Goal: Task Accomplishment & Management: Manage account settings

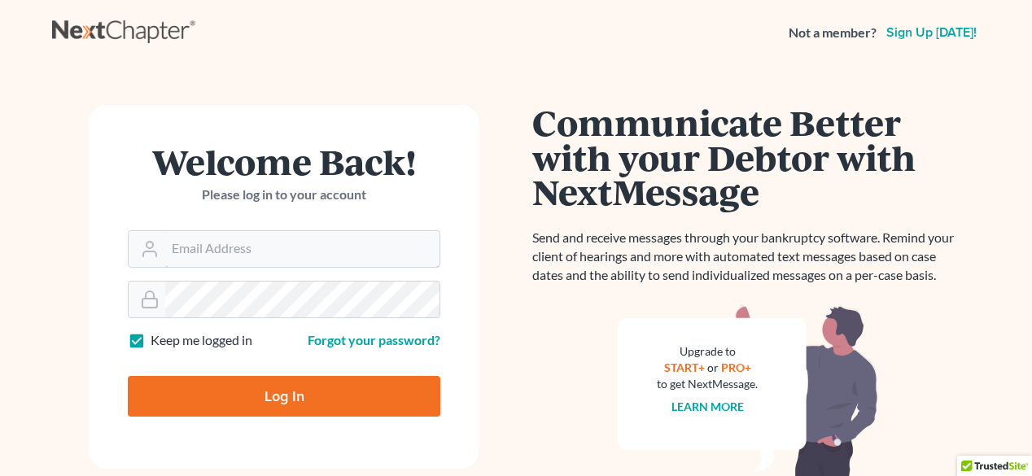
type input "[EMAIL_ADDRESS][DOMAIN_NAME]"
type input "Thinking..."
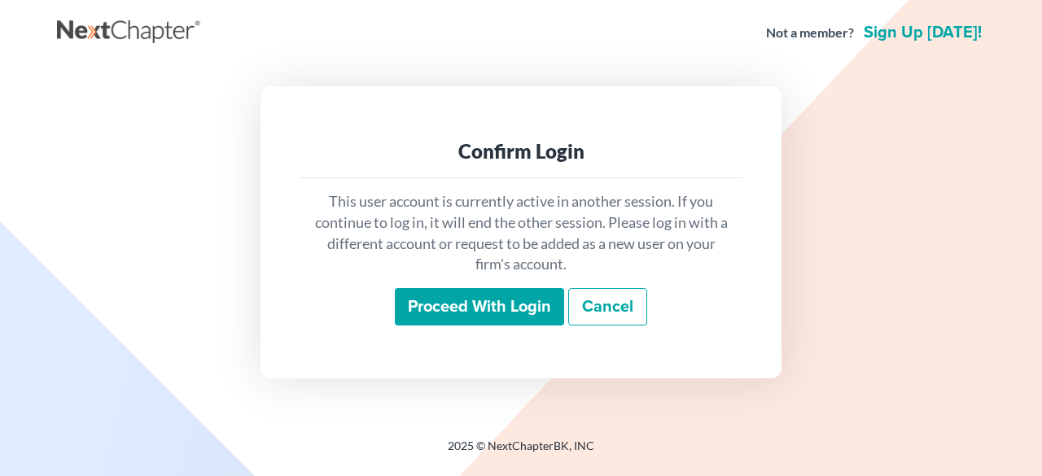
click at [523, 313] on input "Proceed with login" at bounding box center [479, 306] width 169 height 37
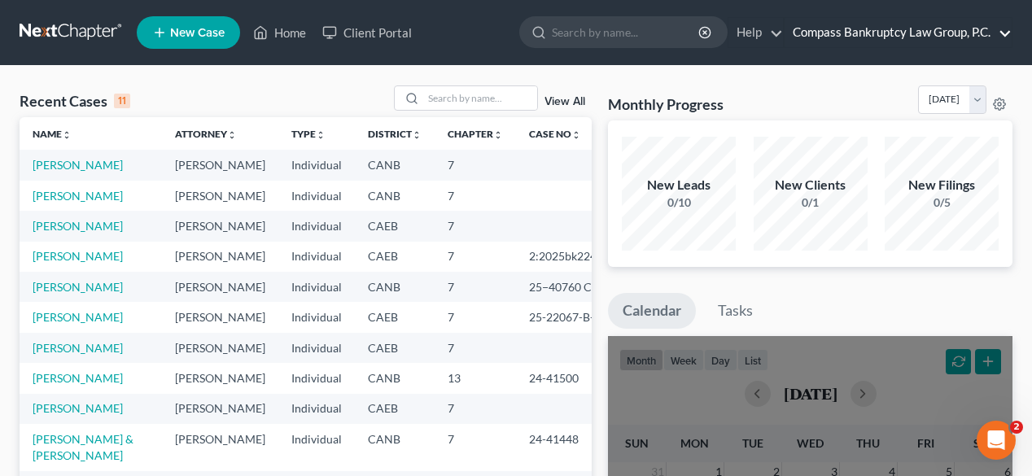
click at [817, 28] on link "Compass Bankruptcy Law Group, P.C." at bounding box center [898, 32] width 227 height 29
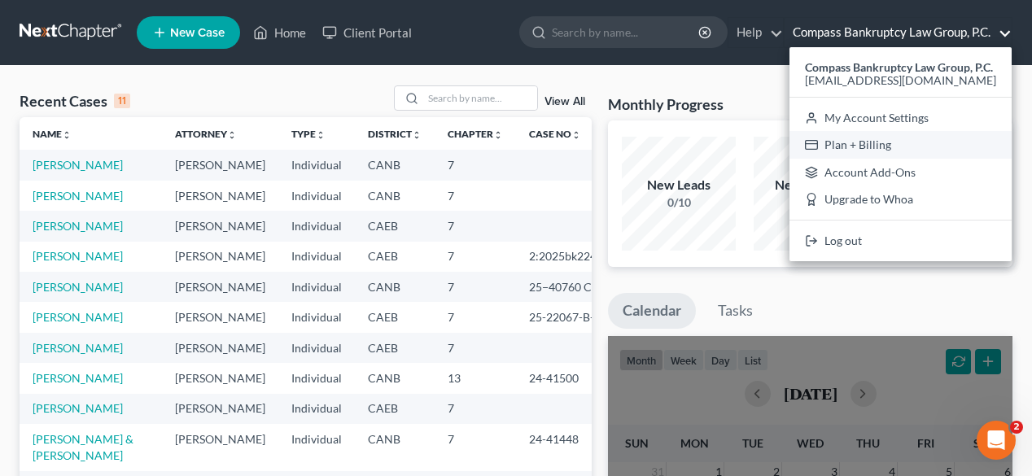
click at [837, 137] on link "Plan + Billing" at bounding box center [901, 145] width 222 height 28
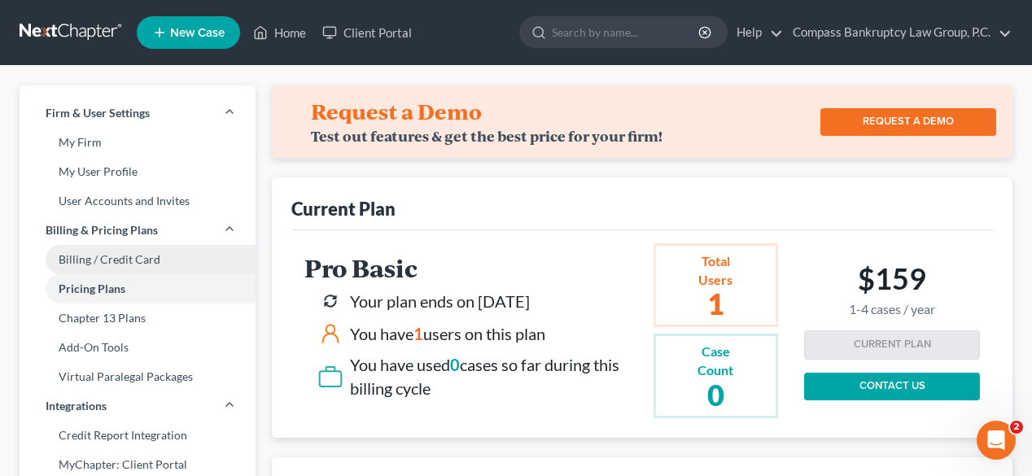
click at [107, 249] on link "Billing / Credit Card" at bounding box center [138, 259] width 236 height 29
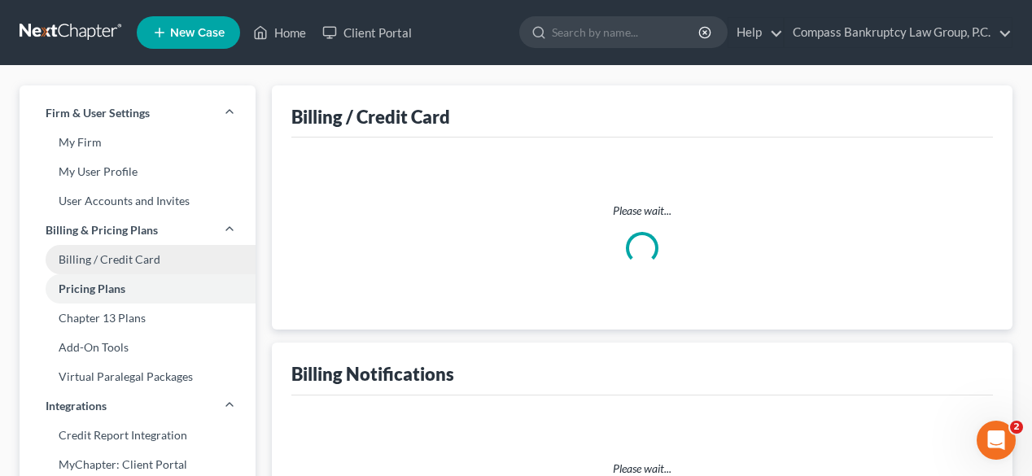
select select "4"
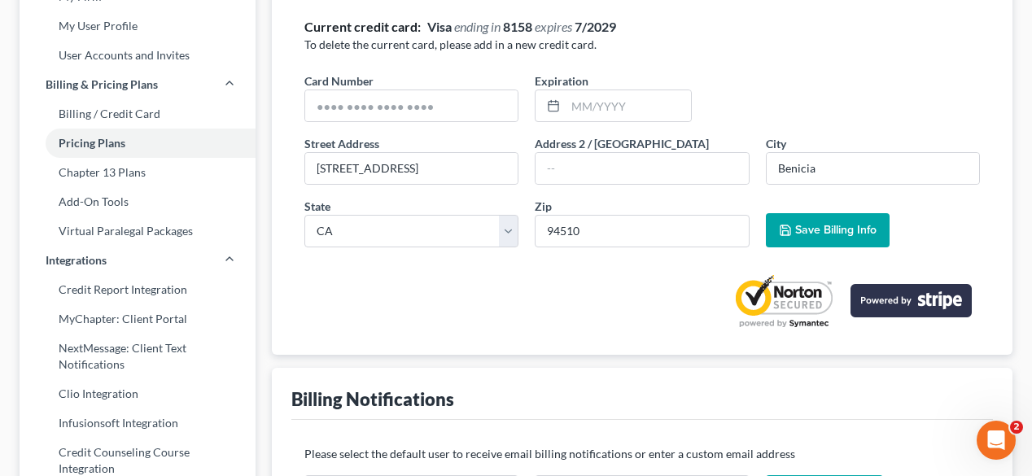
scroll to position [65, 0]
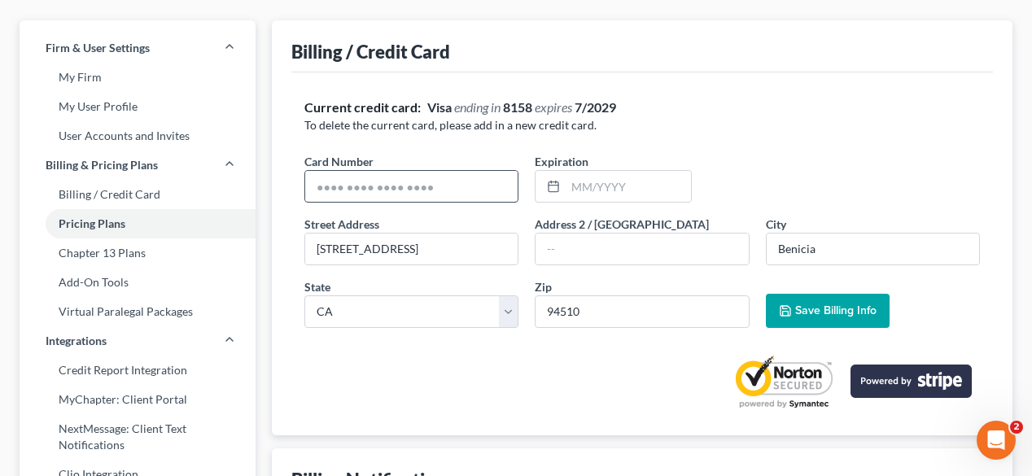
click at [460, 192] on input "text" at bounding box center [411, 186] width 212 height 31
type input "2134123412341234"
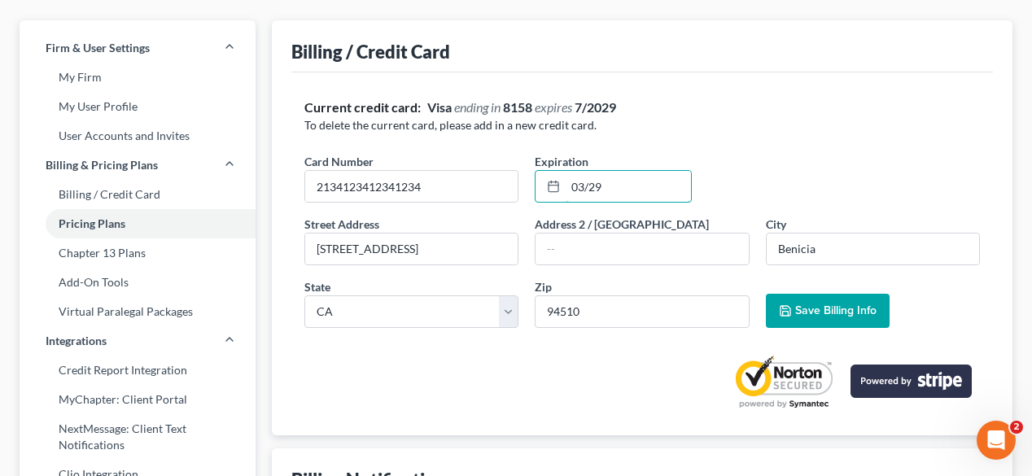
type input "03/29"
click at [842, 310] on span "Save Billing Info" at bounding box center [835, 311] width 81 height 14
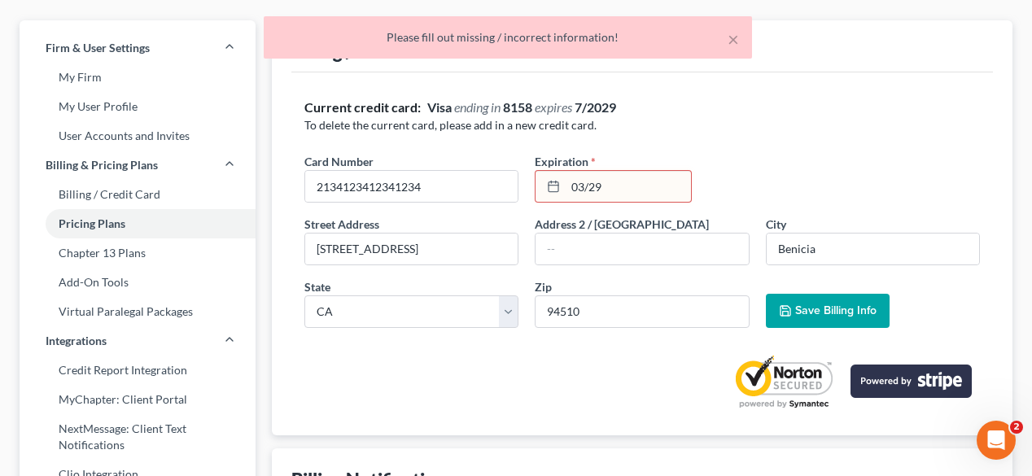
click at [629, 177] on input "03/29" at bounding box center [628, 186] width 125 height 31
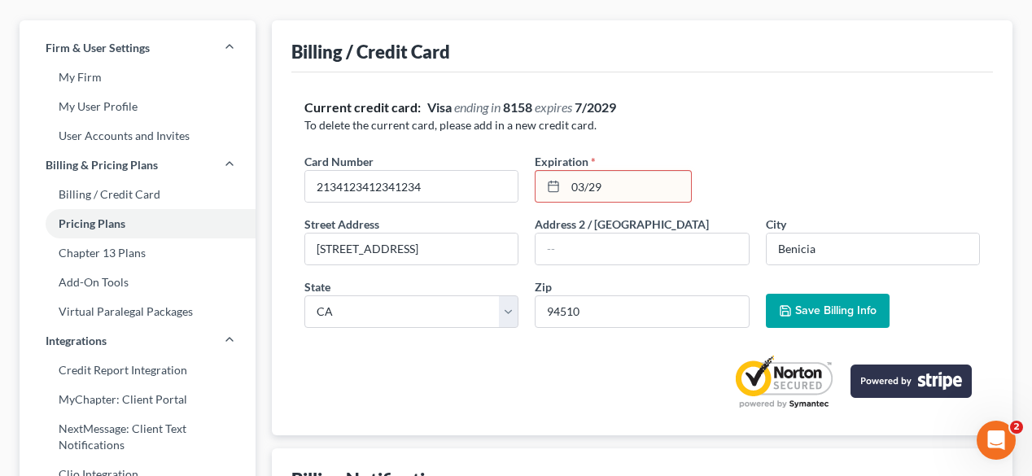
click at [557, 189] on icon at bounding box center [553, 186] width 13 height 13
drag, startPoint x: 634, startPoint y: 179, endPoint x: 515, endPoint y: 193, distance: 120.5
click at [515, 193] on div "Card Number * 2134123412341234 Expiration * 03/29" at bounding box center [642, 184] width 692 height 63
click at [554, 186] on icon at bounding box center [553, 186] width 13 height 13
click at [574, 182] on input "text" at bounding box center [628, 186] width 125 height 31
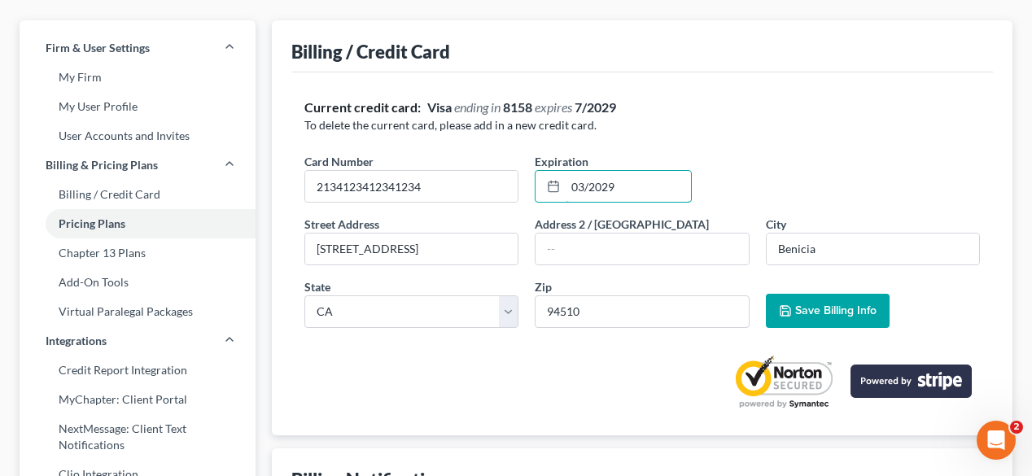
type input "03/2029"
click at [848, 313] on span "Save Billing Info" at bounding box center [835, 311] width 81 height 14
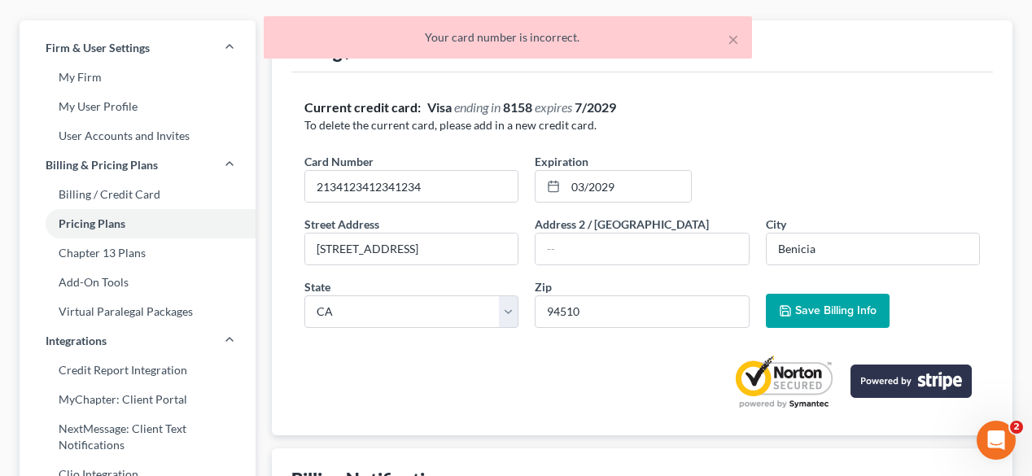
click at [718, 124] on p "To delete the current card, please add in a new credit card." at bounding box center [642, 125] width 676 height 16
click at [737, 42] on button "×" at bounding box center [733, 39] width 11 height 20
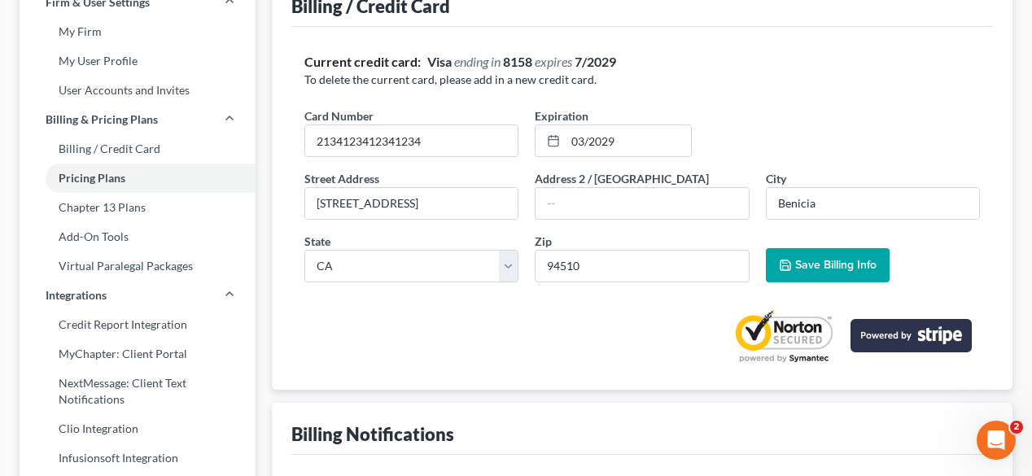
scroll to position [0, 0]
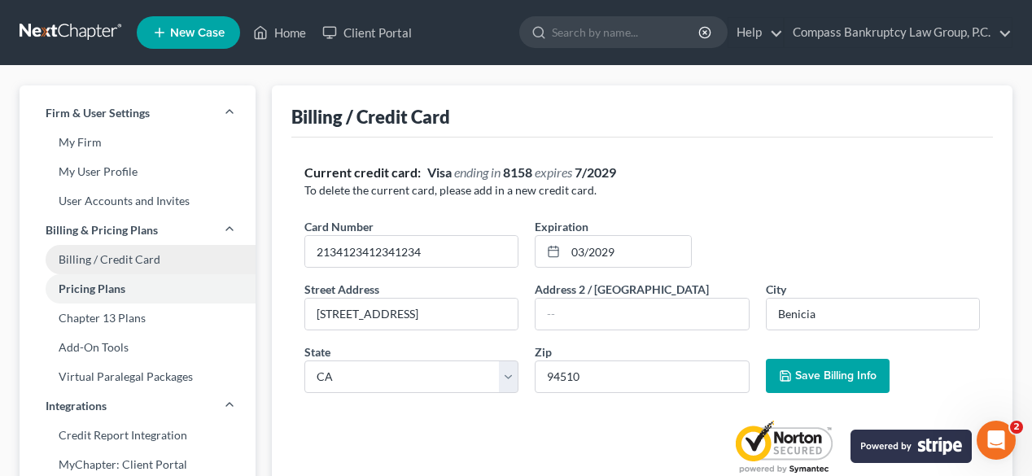
click at [107, 263] on link "Billing / Credit Card" at bounding box center [138, 259] width 236 height 29
click at [117, 261] on link "Billing / Credit Card" at bounding box center [138, 259] width 236 height 29
click at [97, 252] on link "Billing / Credit Card" at bounding box center [138, 259] width 236 height 29
click at [901, 23] on link "Compass Bankruptcy Law Group, P.C." at bounding box center [898, 32] width 227 height 29
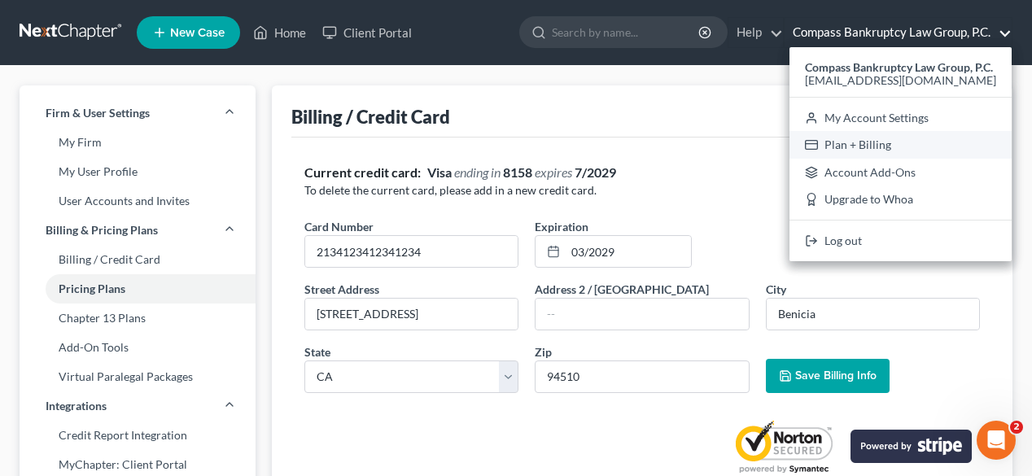
click at [868, 143] on link "Plan + Billing" at bounding box center [901, 145] width 222 height 28
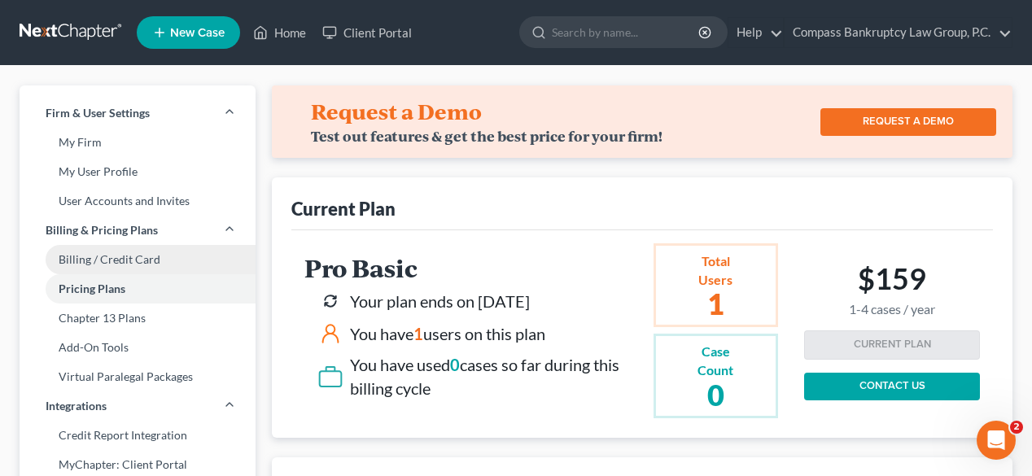
click at [117, 258] on link "Billing / Credit Card" at bounding box center [138, 259] width 236 height 29
select select "4"
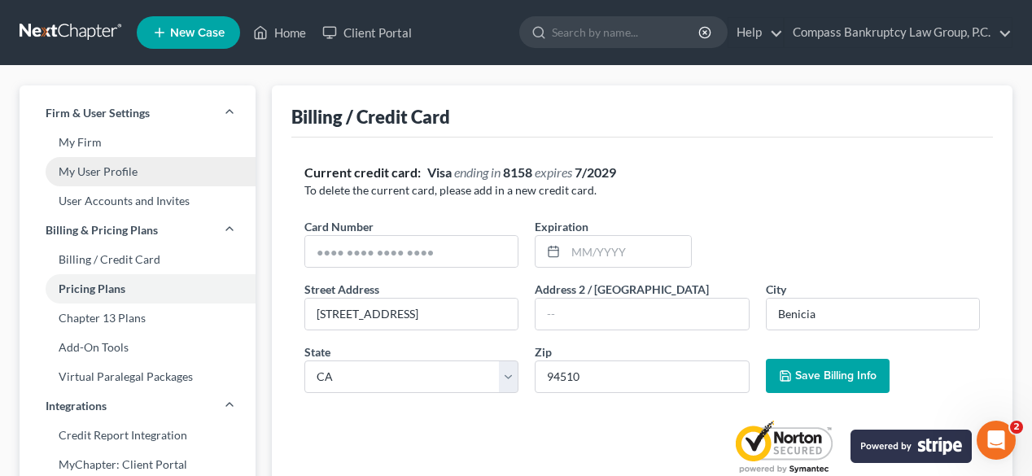
click at [95, 165] on link "My User Profile" at bounding box center [138, 171] width 236 height 29
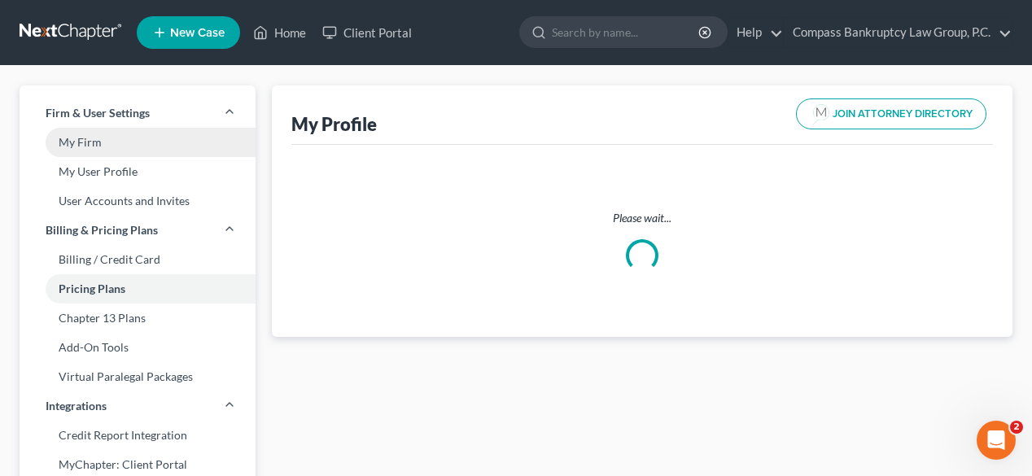
select select "4"
select select "attorney"
select select "0"
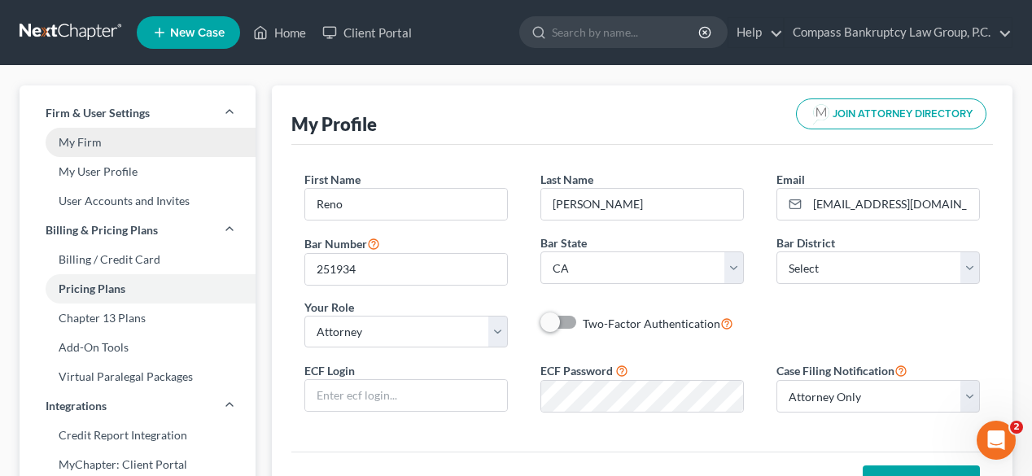
click at [93, 140] on link "My Firm" at bounding box center [138, 142] width 236 height 29
select select "9"
select select "24"
select select "4"
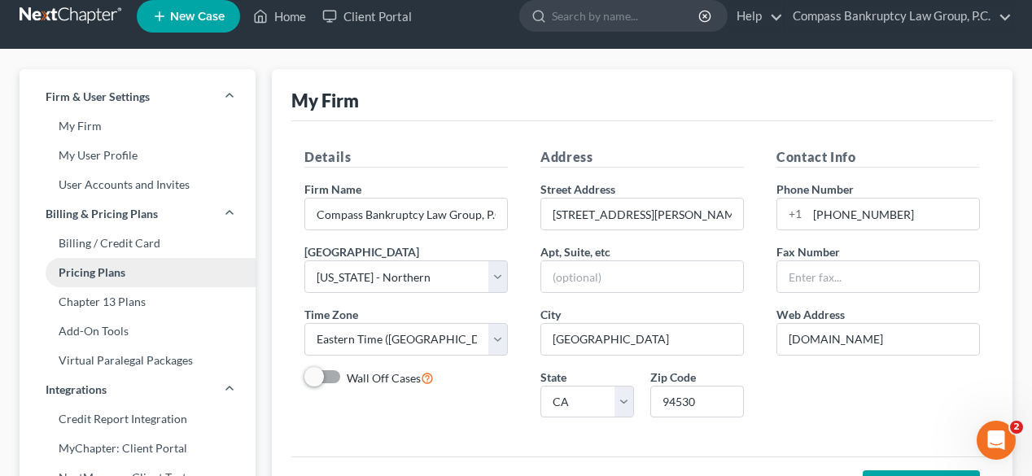
scroll to position [65, 0]
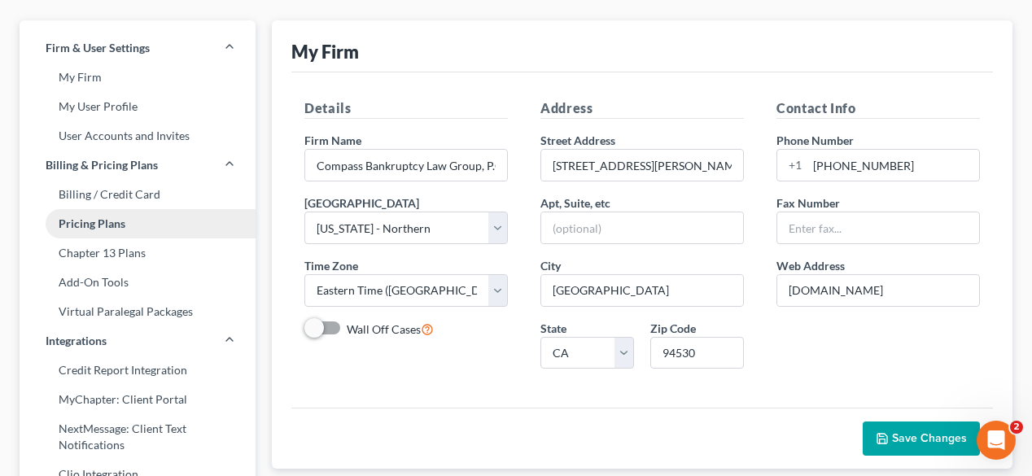
click at [105, 221] on link "Pricing Plans" at bounding box center [138, 223] width 236 height 29
